Goal: Task Accomplishment & Management: Manage account settings

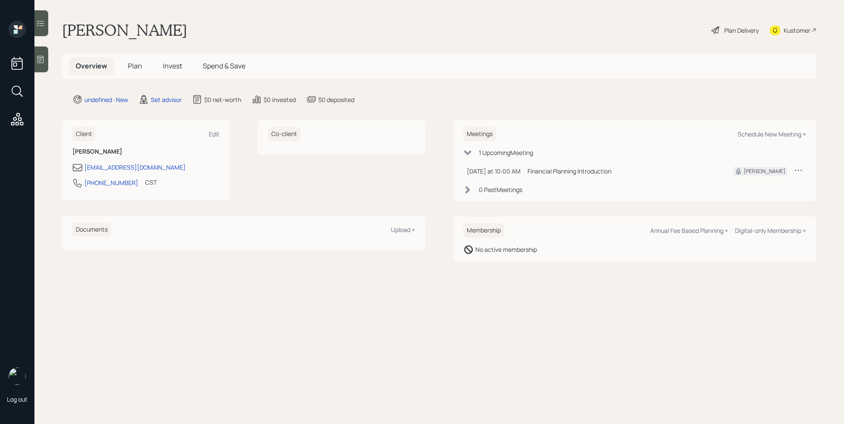
click at [40, 60] on icon at bounding box center [40, 59] width 9 height 9
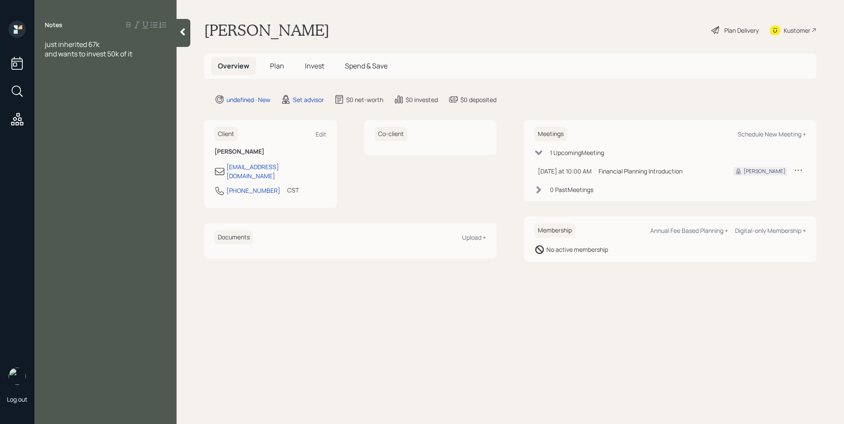
click at [139, 56] on div "and wants to invest 50k of it" at bounding box center [105, 53] width 121 height 9
click at [91, 65] on div at bounding box center [105, 63] width 121 height 9
click at [143, 55] on div "and wants to invest 50k of it" at bounding box center [105, 53] width 121 height 9
click at [59, 124] on div at bounding box center [105, 119] width 121 height 9
click at [46, 118] on span "Savings 67k" at bounding box center [63, 119] width 37 height 9
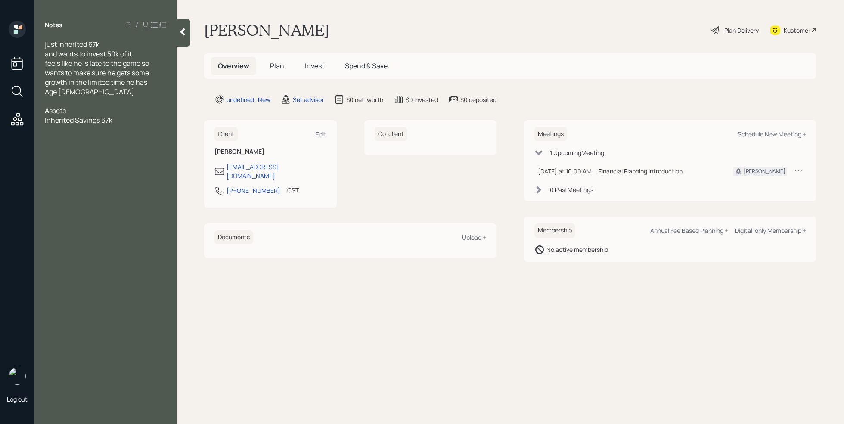
click at [101, 120] on span "Inherited Savings 67k" at bounding box center [79, 119] width 68 height 9
click at [135, 122] on div "Inherited Savings - 67k" at bounding box center [105, 119] width 121 height 9
click at [66, 134] on span "where to put these funds" at bounding box center [84, 138] width 79 height 9
click at [58, 128] on div at bounding box center [105, 129] width 121 height 9
click at [58, 149] on div at bounding box center [105, 148] width 121 height 9
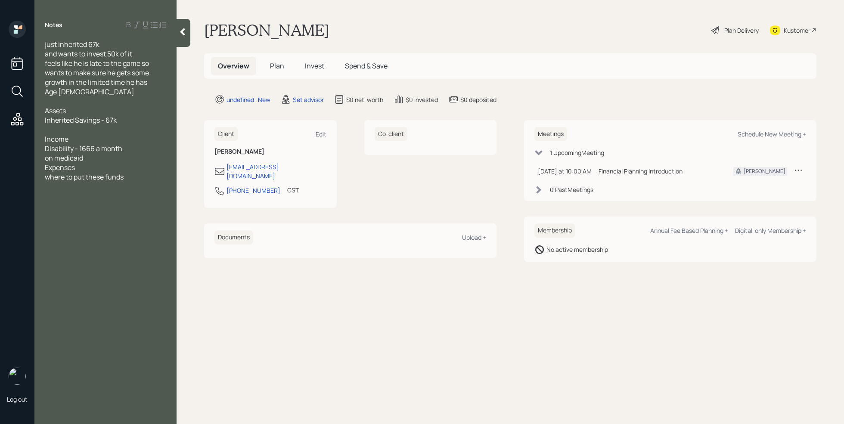
click at [87, 170] on div "Expenses" at bounding box center [105, 167] width 121 height 9
click at [52, 187] on span "150 utilities" at bounding box center [63, 186] width 36 height 9
click at [103, 187] on div "200 utilities" at bounding box center [105, 186] width 121 height 9
click at [141, 221] on div at bounding box center [105, 224] width 121 height 9
click at [792, 135] on div "Schedule New Meeting +" at bounding box center [772, 134] width 68 height 8
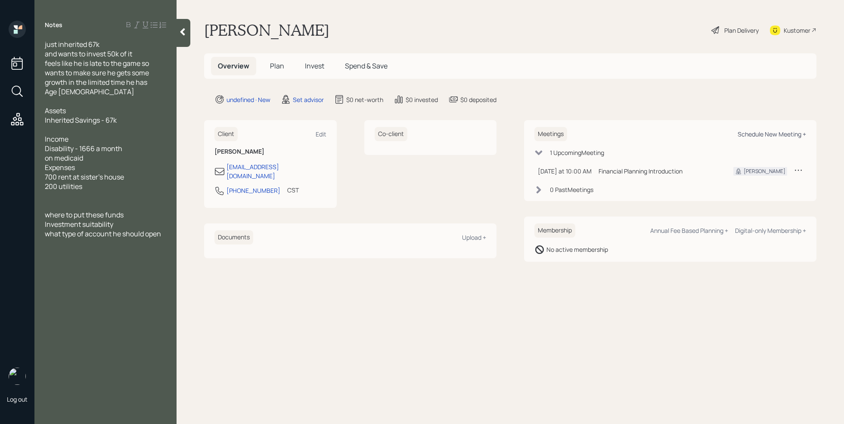
select select "round-[PERSON_NAME]"
click at [802, 170] on icon at bounding box center [798, 170] width 9 height 9
click at [749, 194] on div "Cancel" at bounding box center [772, 195] width 62 height 8
click at [161, 230] on span "what type of account he should open" at bounding box center [103, 233] width 116 height 9
click at [44, 244] on div "just inherited 67k and wants to invest 50k of it feels like he is late to the g…" at bounding box center [105, 158] width 142 height 237
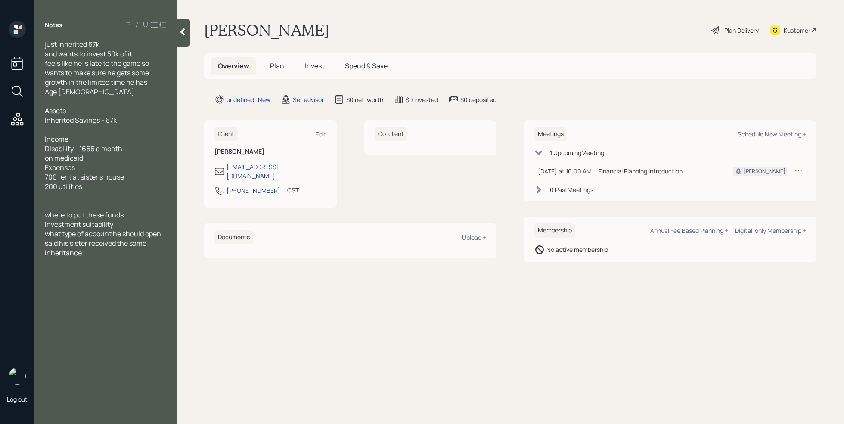
click at [47, 245] on span "said his sister received the same inheritance" at bounding box center [96, 248] width 103 height 19
click at [47, 235] on span "what type of account he should open" at bounding box center [103, 233] width 116 height 9
click at [44, 226] on div "just inherited 67k and wants to invest 50k of it feels like he is late to the g…" at bounding box center [105, 158] width 142 height 237
click at [47, 226] on span "Investment suitability" at bounding box center [79, 224] width 68 height 9
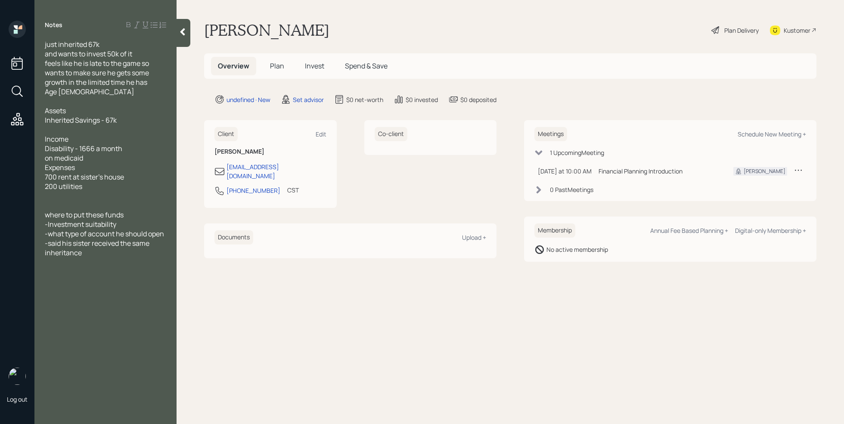
click at [47, 216] on span "where to put these funds" at bounding box center [84, 214] width 79 height 9
click at [88, 258] on div at bounding box center [105, 262] width 121 height 9
click at [89, 252] on div "-said his sister received the same inheritance" at bounding box center [105, 248] width 121 height 19
click at [320, 133] on div "Edit" at bounding box center [321, 134] width 11 height 8
select select "America/[GEOGRAPHIC_DATA]"
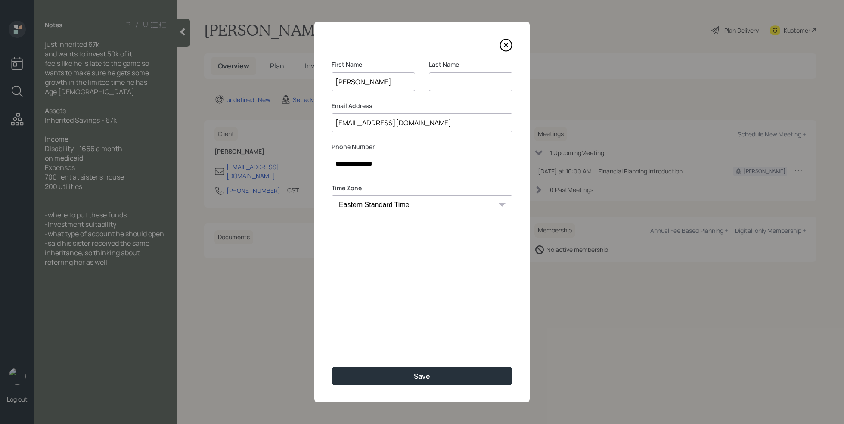
click at [442, 84] on input at bounding box center [471, 81] width 84 height 19
type input "Parsley"
click at [417, 375] on div "Save" at bounding box center [422, 376] width 16 height 9
